Goal: Information Seeking & Learning: Learn about a topic

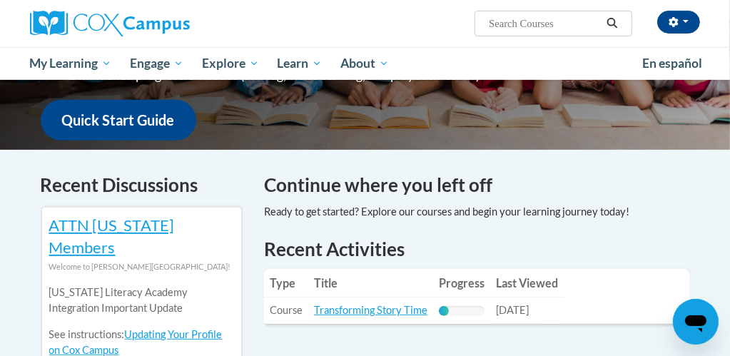
scroll to position [362, 0]
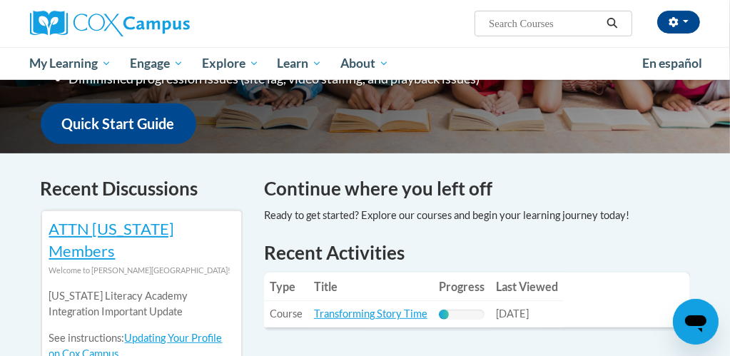
click at [388, 176] on h4 "Continue where you left off" at bounding box center [477, 189] width 426 height 28
click at [366, 208] on div at bounding box center [447, 216] width 366 height 16
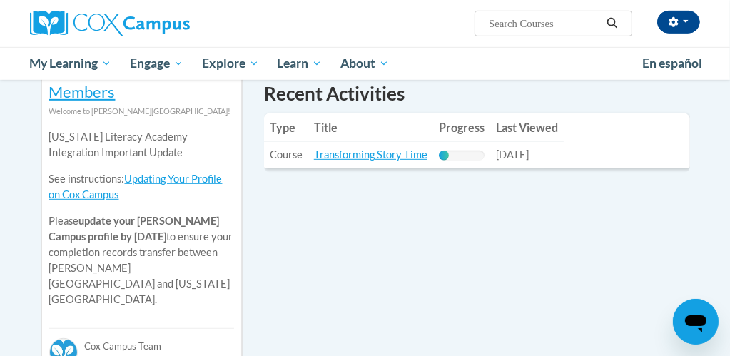
scroll to position [523, 0]
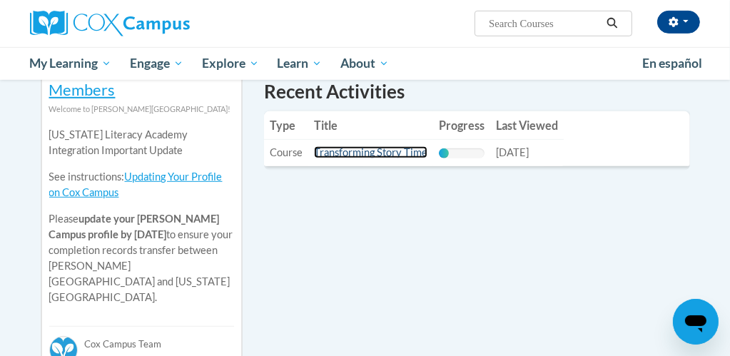
click at [368, 146] on link "Transforming Story Time" at bounding box center [371, 152] width 114 height 12
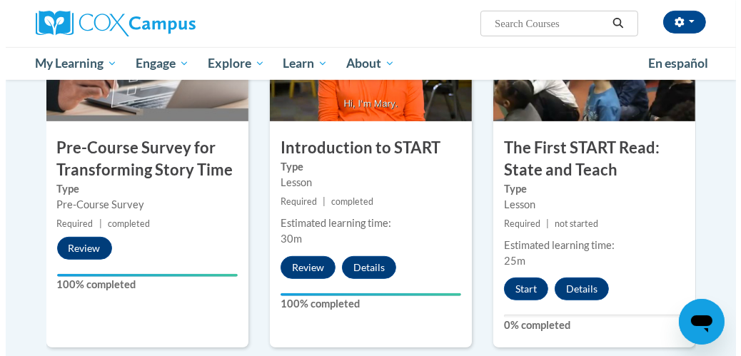
scroll to position [400, 0]
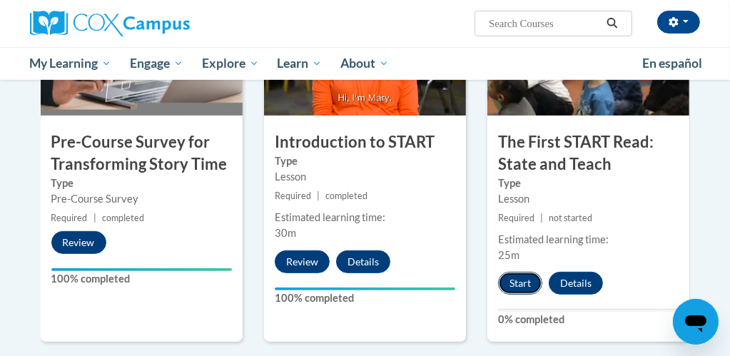
click at [522, 281] on button "Start" at bounding box center [520, 283] width 44 height 23
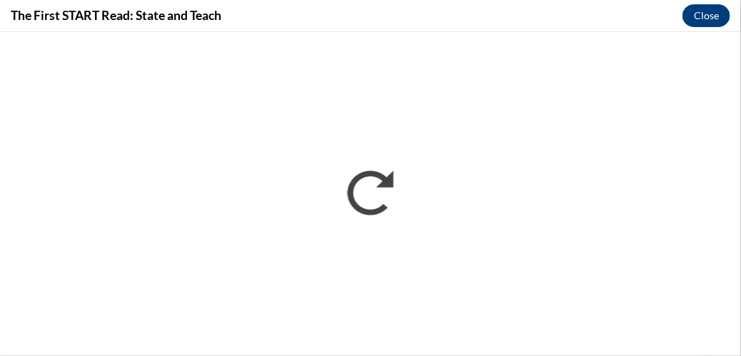
scroll to position [0, 0]
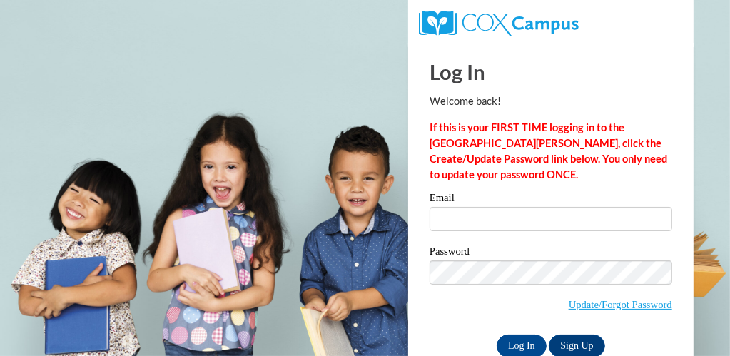
click at [445, 312] on span "Update/Forgot Password" at bounding box center [551, 290] width 243 height 59
click at [628, 341] on div "Log In Sign Up" at bounding box center [551, 346] width 243 height 23
click at [451, 310] on span "Update/Forgot Password" at bounding box center [551, 290] width 243 height 59
click at [626, 345] on div "Log In Sign Up" at bounding box center [551, 346] width 243 height 23
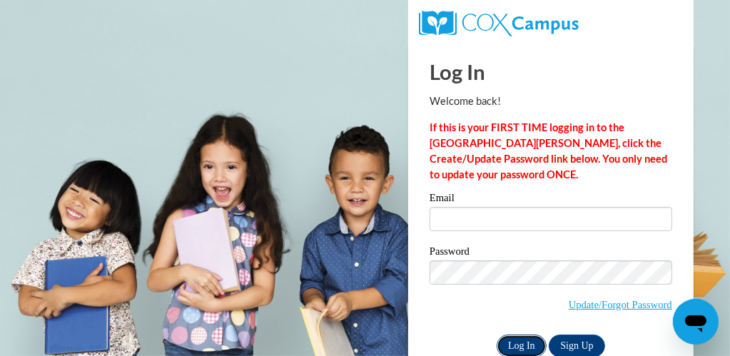
click at [521, 348] on input "Log In" at bounding box center [522, 346] width 50 height 23
click at [526, 342] on input "Log In" at bounding box center [522, 346] width 50 height 23
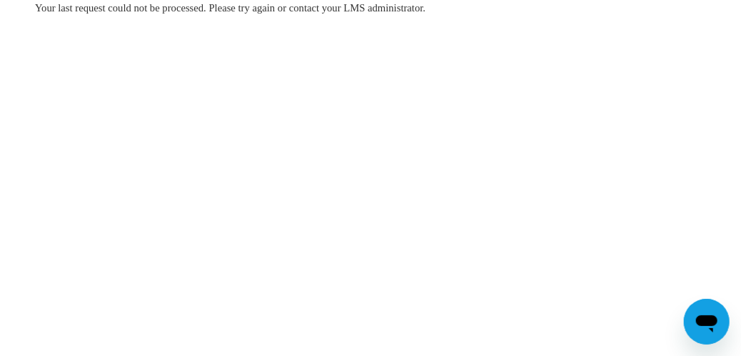
click at [702, 196] on body "Your last request could not be processed. Please try again or contact your LMS …" at bounding box center [370, 178] width 741 height 356
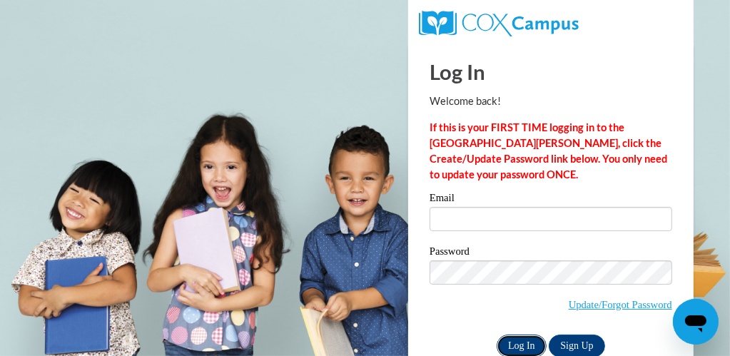
click at [518, 343] on input "Log In" at bounding box center [522, 346] width 50 height 23
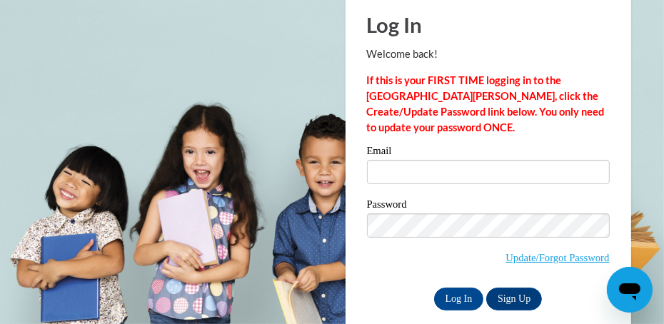
scroll to position [51, 0]
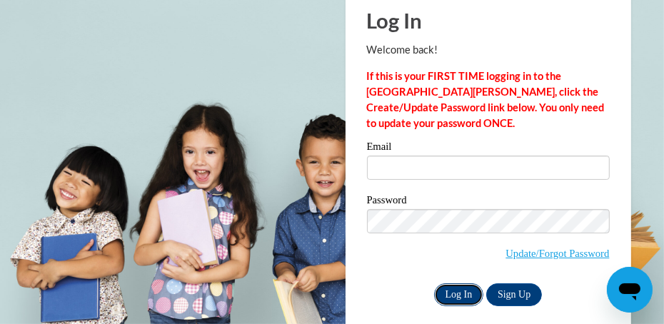
click at [461, 284] on input "Log In" at bounding box center [459, 294] width 50 height 23
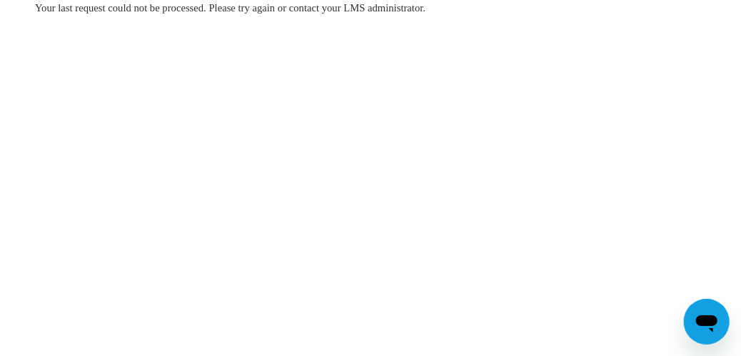
click at [519, 343] on body "Your last request could not be processed. Please try again or contact your LMS …" at bounding box center [370, 178] width 741 height 356
drag, startPoint x: 534, startPoint y: 291, endPoint x: 527, endPoint y: 288, distance: 7.5
click at [527, 288] on body "Your last request could not be processed. Please try again or contact your LMS …" at bounding box center [370, 178] width 741 height 356
drag, startPoint x: 527, startPoint y: 288, endPoint x: 536, endPoint y: 266, distance: 23.7
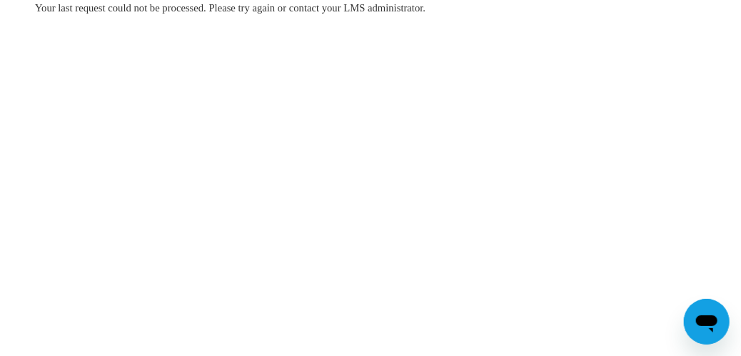
click at [536, 280] on body "Your last request could not be processed. Please try again or contact your LMS …" at bounding box center [370, 178] width 741 height 356
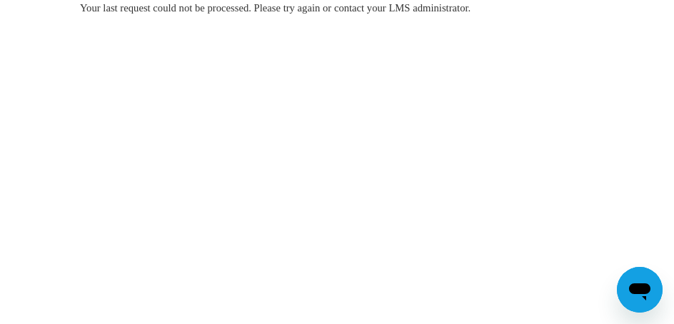
click at [268, 222] on body "Your last request could not be processed. Please try again or contact your LMS …" at bounding box center [337, 162] width 674 height 324
click at [267, 222] on body "Your last request could not be processed. Please try again or contact your LMS …" at bounding box center [337, 162] width 674 height 324
click at [303, 217] on body "Your last request could not be processed. Please try again or contact your LMS …" at bounding box center [337, 162] width 674 height 324
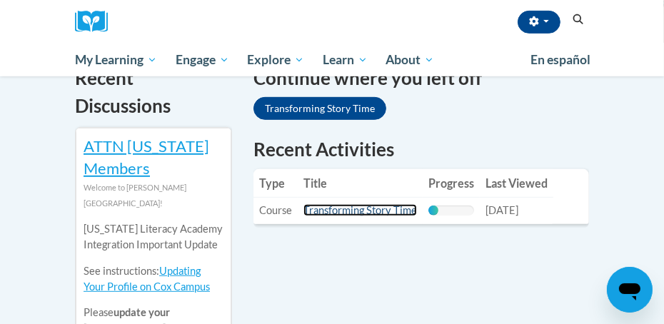
click at [354, 211] on link "Transforming Story Time" at bounding box center [360, 210] width 114 height 12
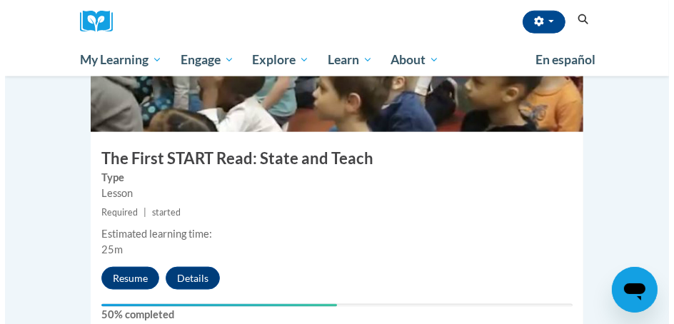
scroll to position [1168, 0]
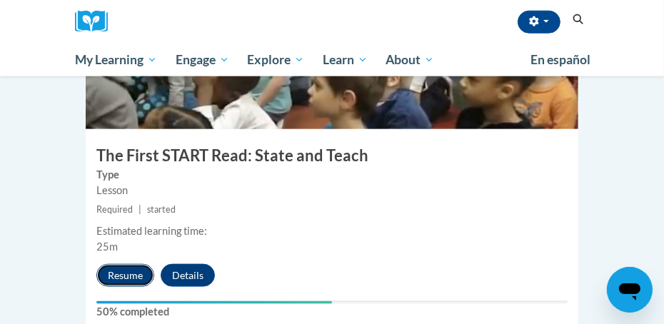
click at [137, 264] on button "Resume" at bounding box center [125, 275] width 58 height 23
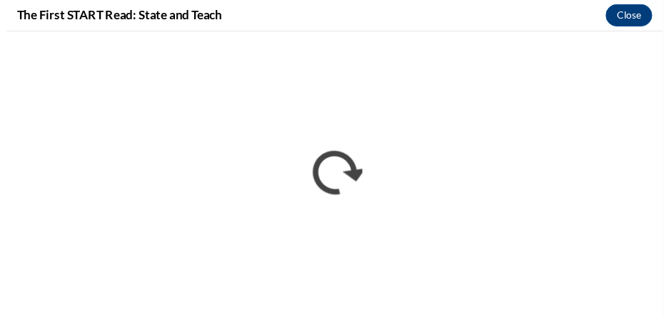
scroll to position [0, 0]
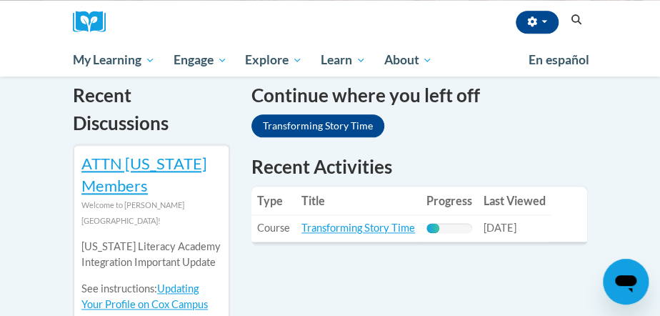
click at [346, 234] on td "Title: Transforming Story Time" at bounding box center [358, 228] width 125 height 26
click at [334, 121] on link "Transforming Story Time" at bounding box center [317, 125] width 133 height 23
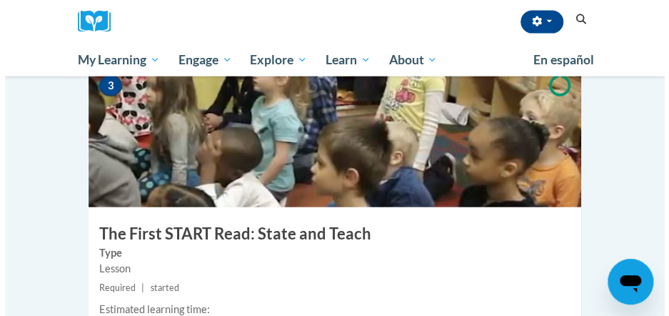
scroll to position [1116, 0]
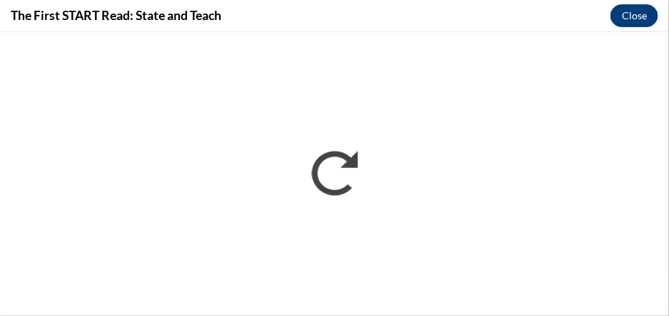
scroll to position [0, 0]
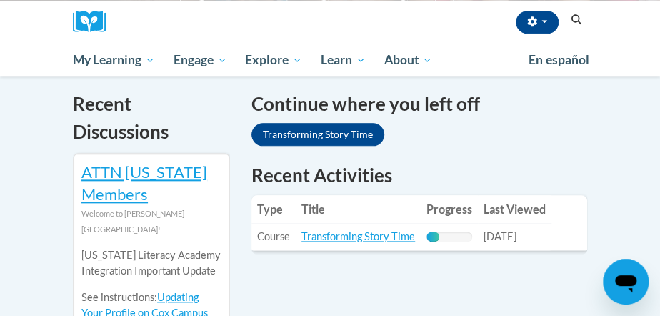
click at [340, 243] on td "Title: Transforming Story Time" at bounding box center [358, 236] width 125 height 26
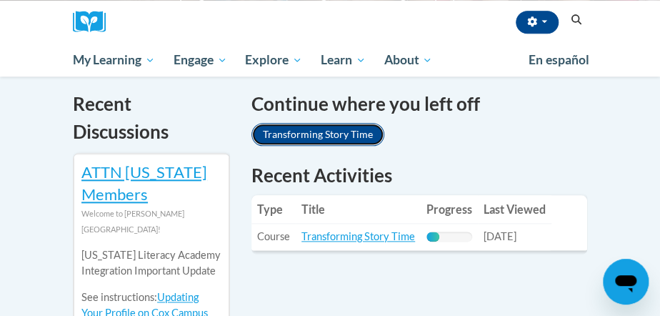
click at [320, 136] on link "Transforming Story Time" at bounding box center [317, 134] width 133 height 23
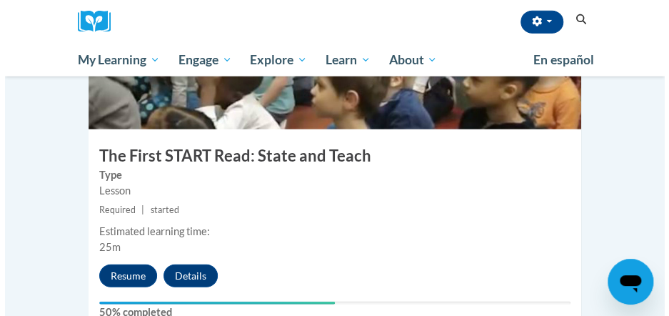
scroll to position [1142, 0]
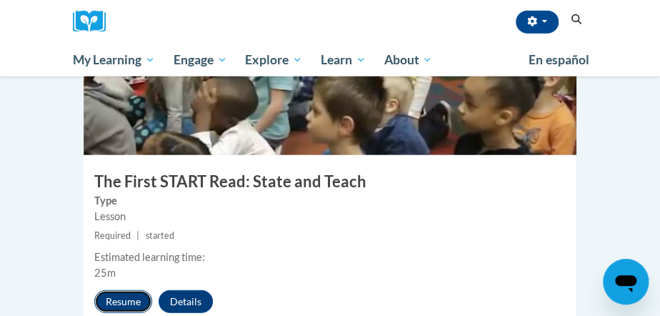
click at [111, 290] on button "Resume" at bounding box center [123, 301] width 58 height 23
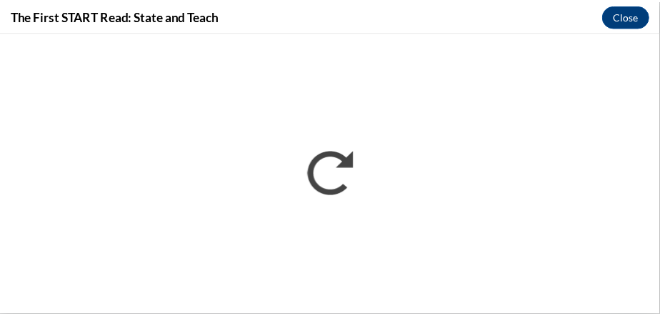
scroll to position [0, 0]
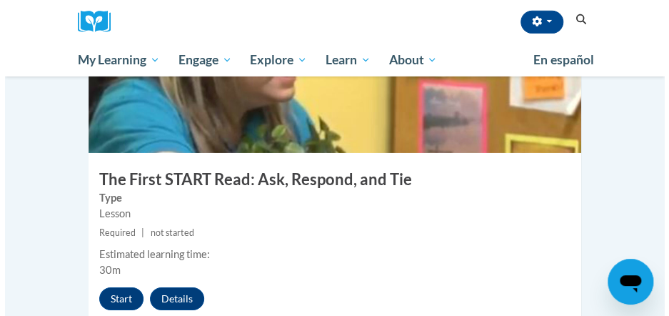
scroll to position [1506, 0]
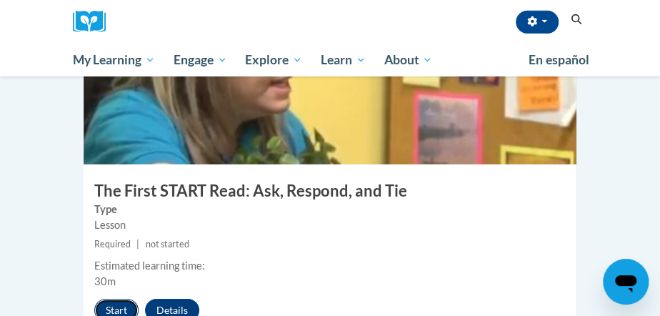
click at [113, 298] on button "Start" at bounding box center [116, 309] width 44 height 23
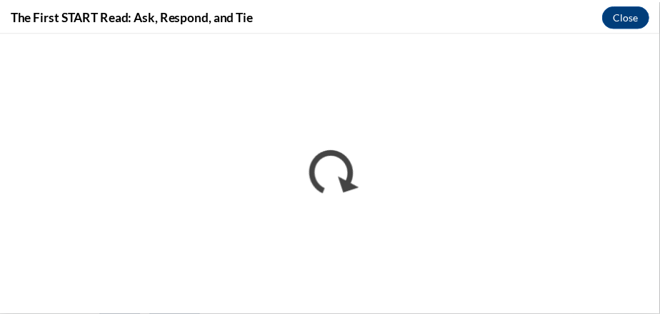
scroll to position [0, 0]
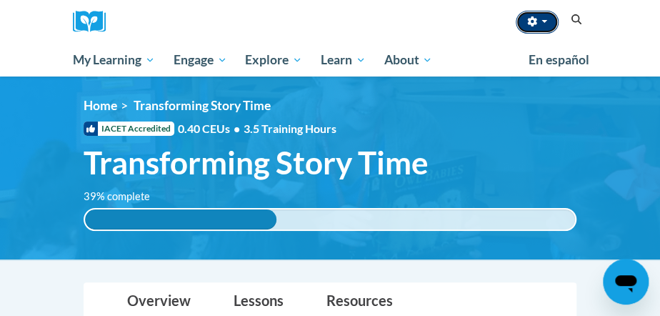
click at [543, 22] on span "button" at bounding box center [544, 21] width 6 height 3
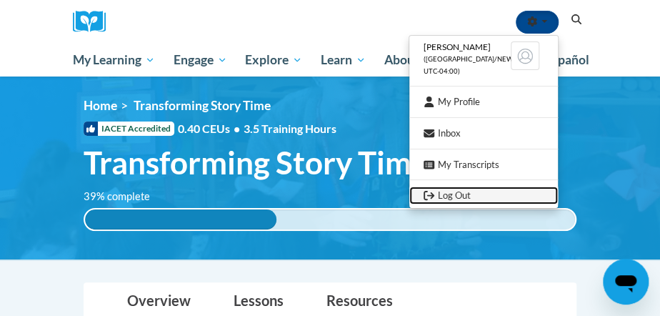
click at [490, 186] on link "Log Out" at bounding box center [483, 195] width 149 height 18
